Goal: Task Accomplishment & Management: Manage account settings

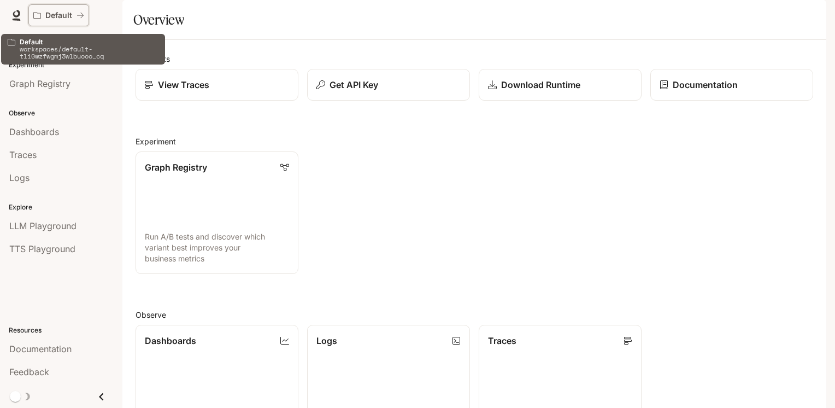
click at [60, 16] on p "Default" at bounding box center [58, 15] width 27 height 9
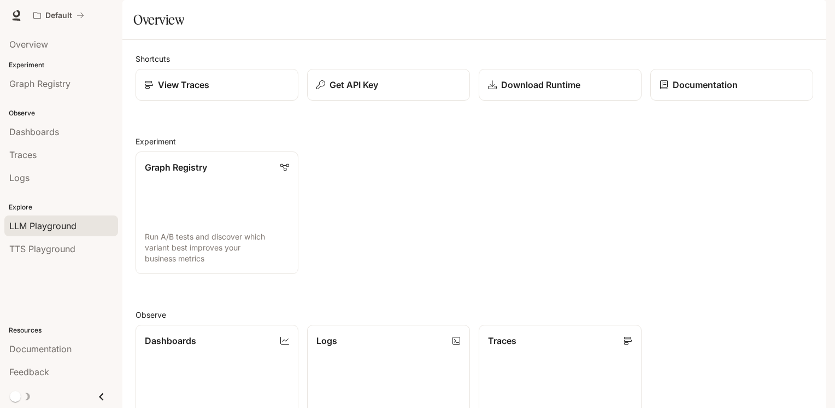
click at [39, 227] on span "LLM Playground" at bounding box center [42, 225] width 67 height 13
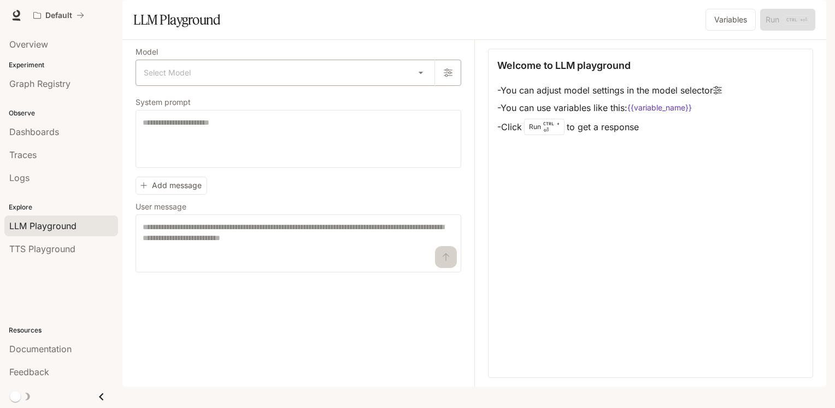
click at [417, 102] on body "Skip to main content Default Documentation Documentation Portal Overview Experi…" at bounding box center [417, 204] width 835 height 408
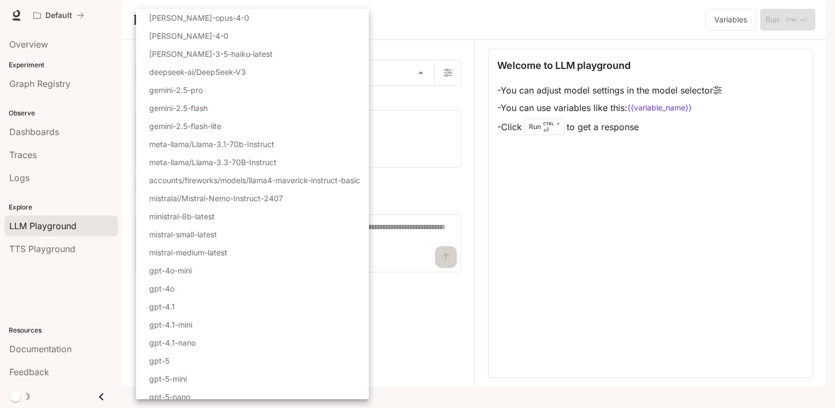
scroll to position [60, 0]
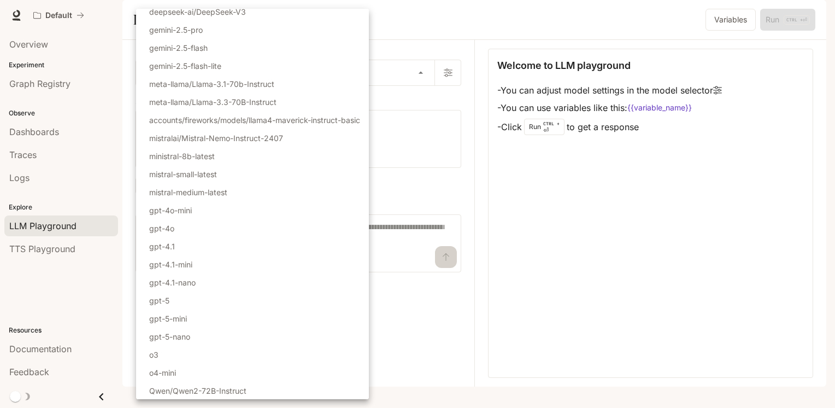
click at [169, 300] on li "gpt-5" at bounding box center [252, 300] width 233 height 18
type input "*****"
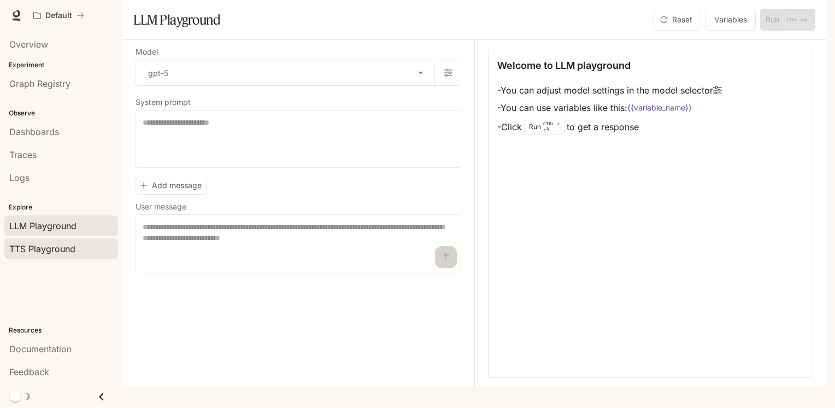
click at [36, 244] on span "TTS Playground" at bounding box center [42, 248] width 66 height 13
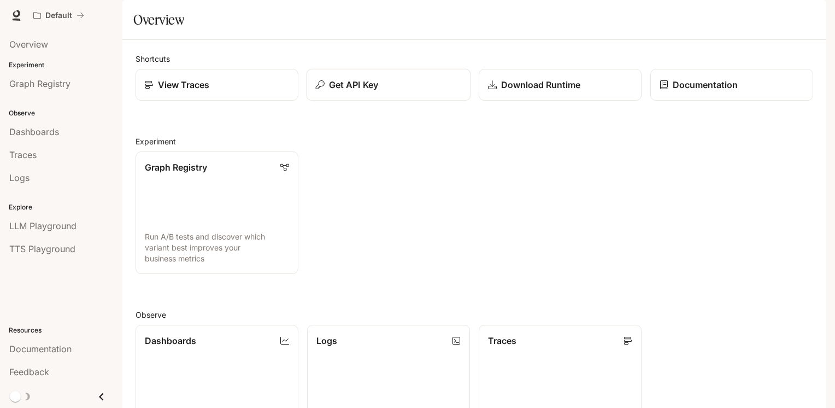
click at [339, 91] on p "Get API Key" at bounding box center [353, 84] width 49 height 13
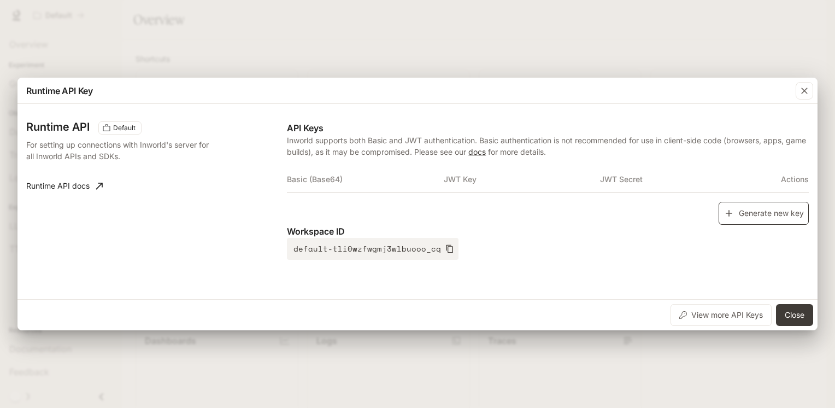
click at [761, 213] on button "Generate new key" at bounding box center [764, 214] width 90 height 24
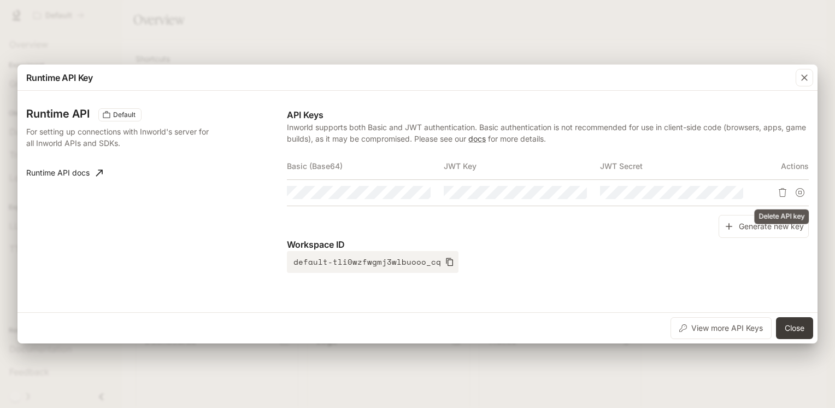
click at [781, 191] on icon "Delete API key" at bounding box center [783, 192] width 9 height 9
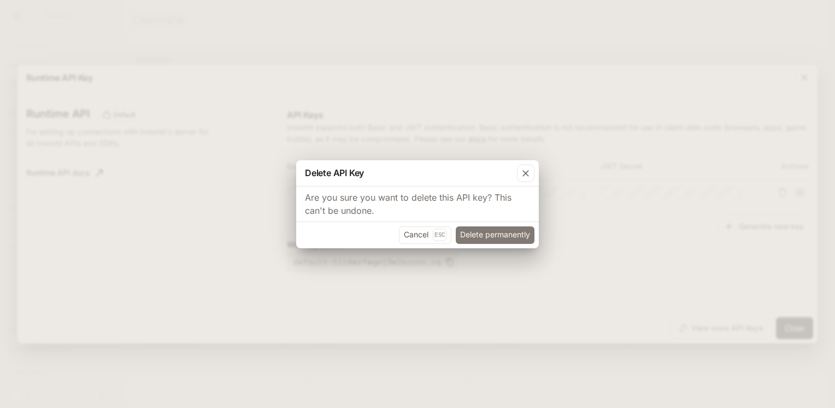
click at [488, 234] on button "Delete permanently" at bounding box center [495, 234] width 79 height 17
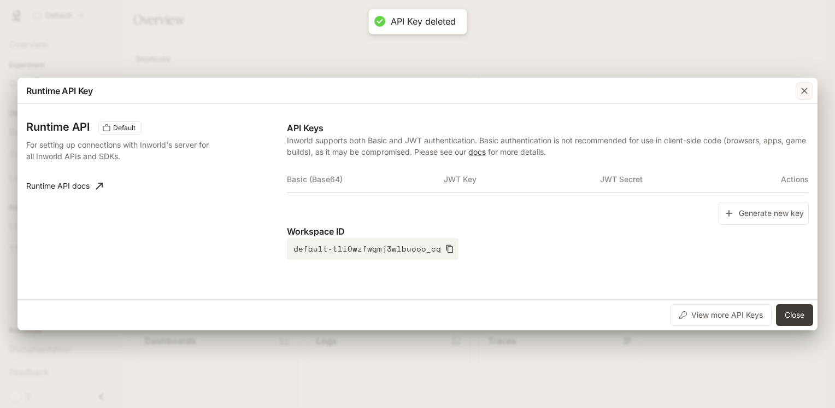
click at [803, 92] on icon "button" at bounding box center [805, 90] width 7 height 7
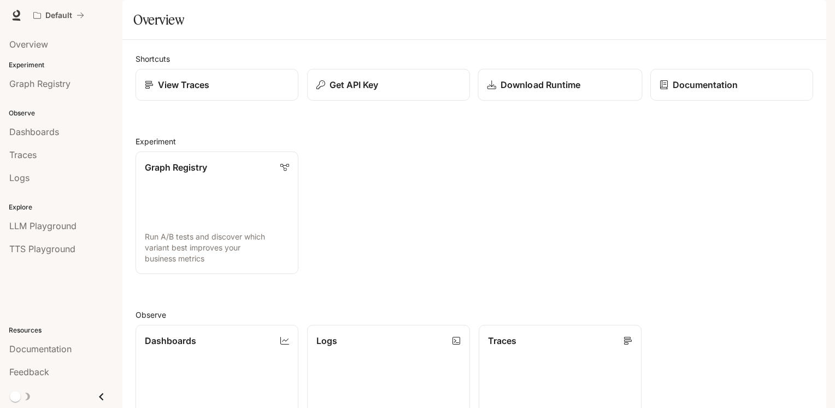
click at [536, 91] on p "Download Runtime" at bounding box center [541, 84] width 80 height 13
